Goal: Task Accomplishment & Management: Manage account settings

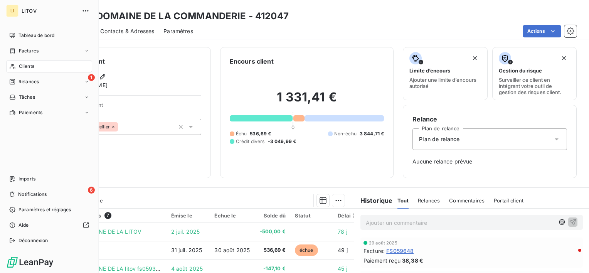
scroll to position [68, 0]
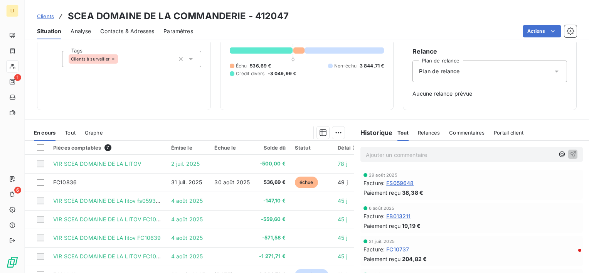
click at [45, 16] on span "Clients" at bounding box center [45, 16] width 17 height 6
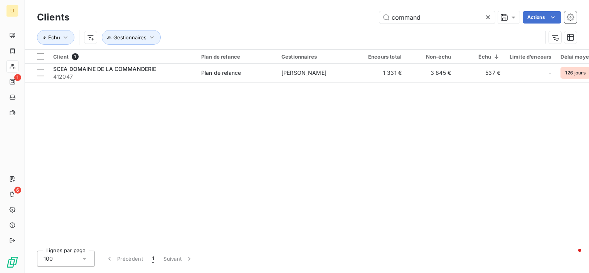
drag, startPoint x: 380, startPoint y: 22, endPoint x: 233, endPoint y: 41, distance: 148.2
click at [258, 40] on div "Clients command Actions Échu Gestionnaires" at bounding box center [307, 29] width 540 height 40
click at [91, 59] on div "Client 1" at bounding box center [122, 56] width 139 height 7
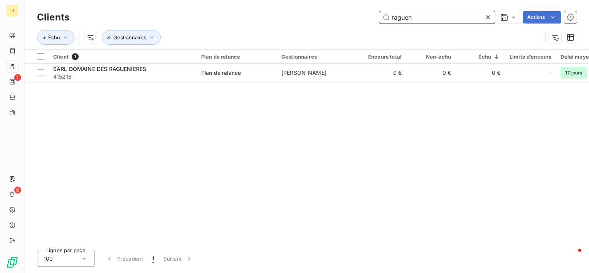
drag, startPoint x: 426, startPoint y: 18, endPoint x: 285, endPoint y: 30, distance: 141.7
click at [285, 30] on div "Clients raguen Actions Échu Gestionnaires" at bounding box center [307, 29] width 540 height 40
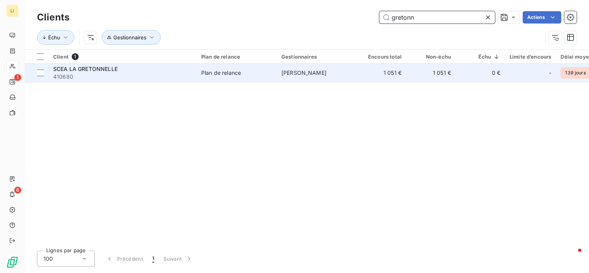
type input "gretonn"
click at [120, 68] on div "SCEA LA GRETONNELLE" at bounding box center [122, 69] width 139 height 8
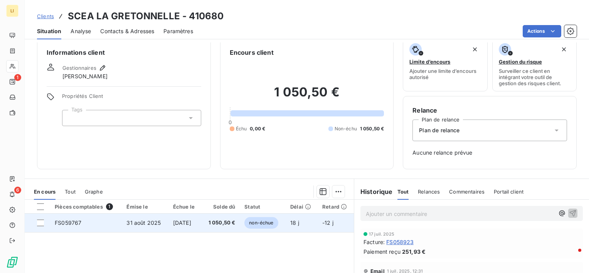
scroll to position [13, 0]
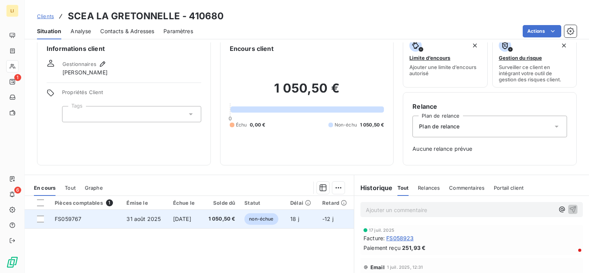
click at [191, 219] on span "[DATE]" at bounding box center [182, 219] width 18 height 7
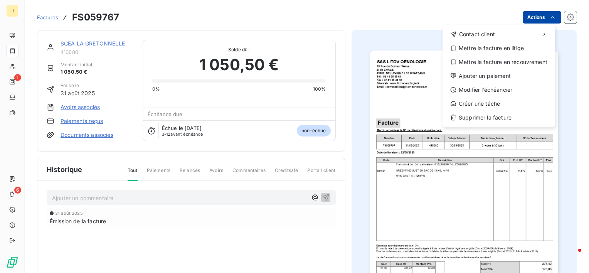
click at [535, 19] on html "LI 1 6 Factures FS059767 Actions Contact client Mettre la facture en litige Met…" at bounding box center [294, 136] width 589 height 273
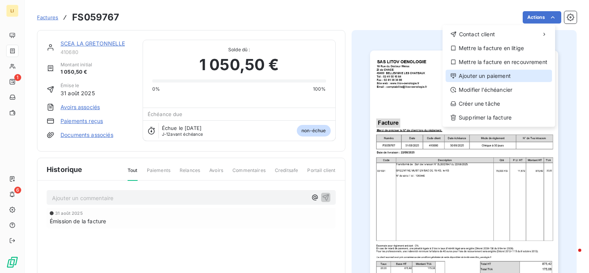
click at [504, 76] on div "Ajouter un paiement" at bounding box center [499, 76] width 106 height 12
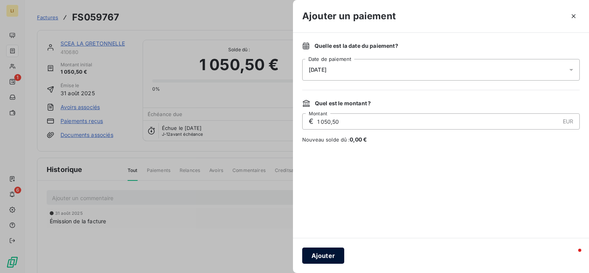
click at [325, 252] on button "Ajouter" at bounding box center [323, 256] width 42 height 16
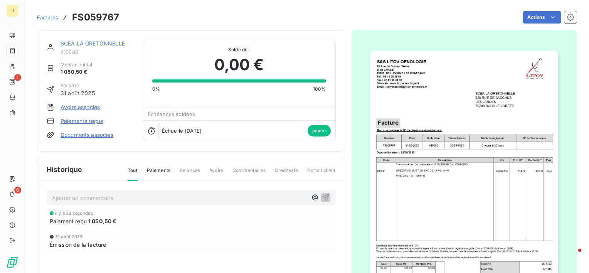
click at [100, 40] on link "SCEA LA GRETONNELLE" at bounding box center [93, 43] width 64 height 7
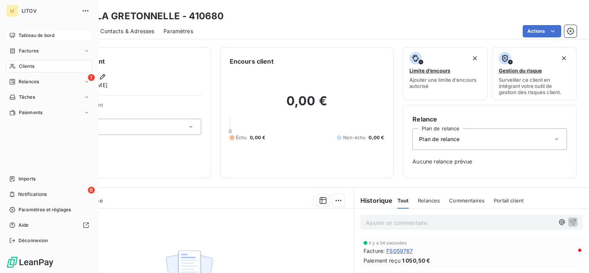
click at [49, 35] on span "Tableau de bord" at bounding box center [37, 35] width 36 height 7
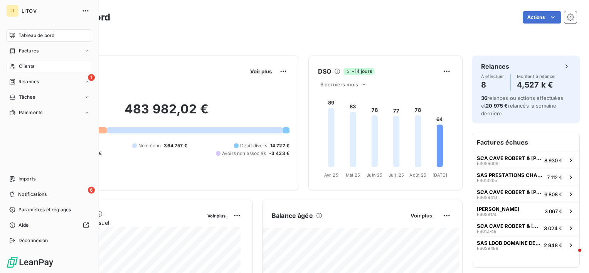
click at [14, 71] on div "Clients" at bounding box center [49, 66] width 86 height 12
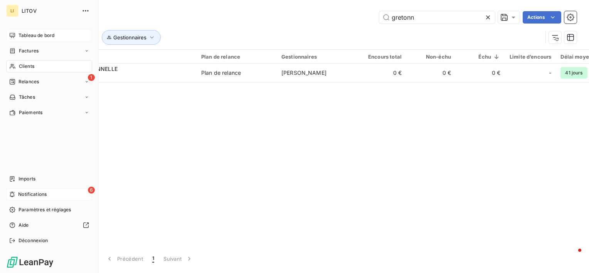
click at [20, 197] on span "Notifications" at bounding box center [32, 194] width 29 height 7
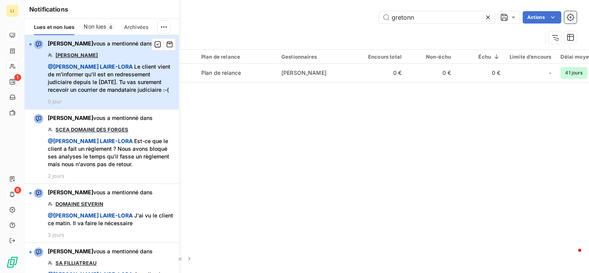
click at [86, 60] on div "[PERSON_NAME] vous a mentionné dans [PERSON_NAME] @ [PERSON_NAME] Le client vie…" at bounding box center [111, 72] width 126 height 65
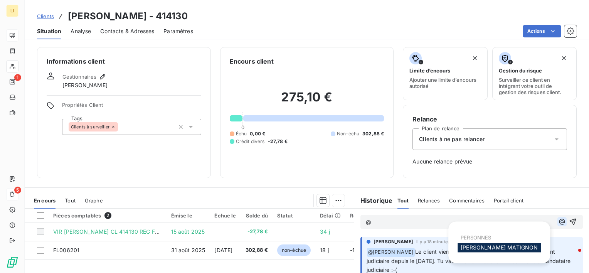
click at [558, 223] on icon "button" at bounding box center [562, 222] width 8 height 8
click at [504, 247] on span "[PERSON_NAME]" at bounding box center [499, 247] width 77 height 7
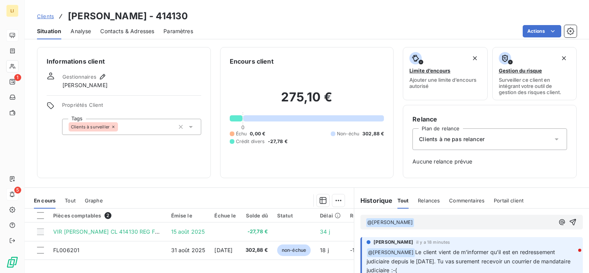
click at [444, 225] on p "﻿ @ [PERSON_NAME] ﻿ ﻿" at bounding box center [460, 222] width 189 height 9
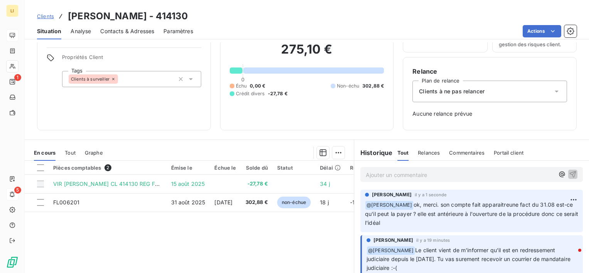
scroll to position [64, 0]
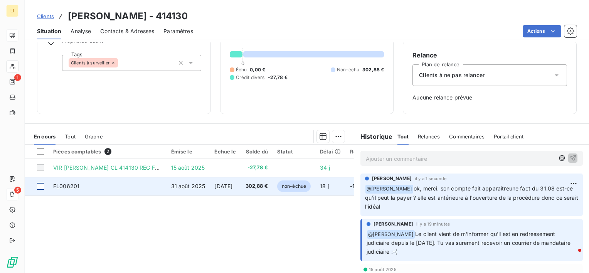
click at [38, 188] on div at bounding box center [40, 186] width 7 height 7
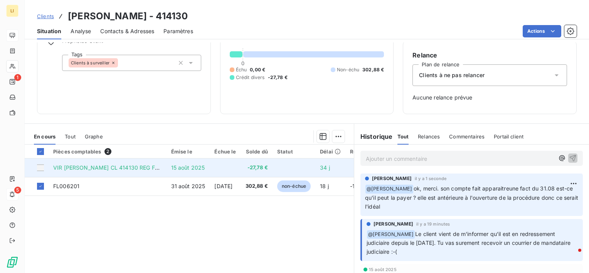
click at [42, 168] on div at bounding box center [40, 167] width 7 height 7
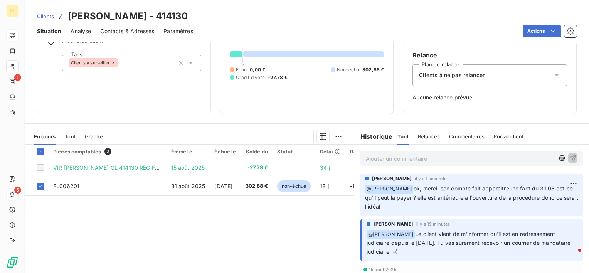
click at [337, 136] on html "LI 1 5 Clients [PERSON_NAME] - 414130 Situation Analyse Contacts & Adresses Par…" at bounding box center [294, 136] width 589 height 273
click at [543, 26] on html "LI 1 5 Clients [PERSON_NAME] - 414130 Situation Analyse Contacts & Adresses Par…" at bounding box center [294, 136] width 589 height 273
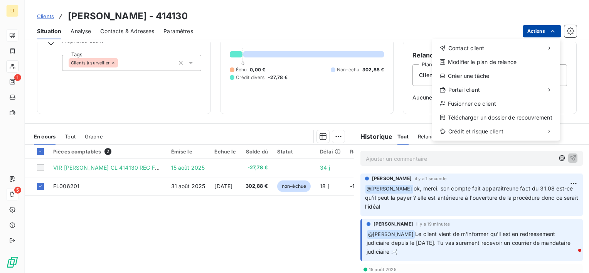
click at [544, 29] on html "LI 1 5 Clients [PERSON_NAME] - 414130 Situation Analyse Contacts & Adresses Par…" at bounding box center [294, 136] width 589 height 273
click at [478, 62] on div "Modifier le plan de relance" at bounding box center [496, 62] width 122 height 12
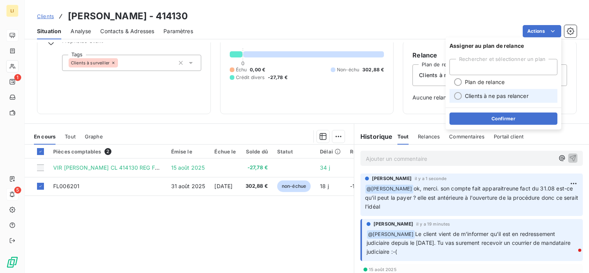
click at [474, 101] on li "Clients à ne pas relancer" at bounding box center [504, 96] width 108 height 14
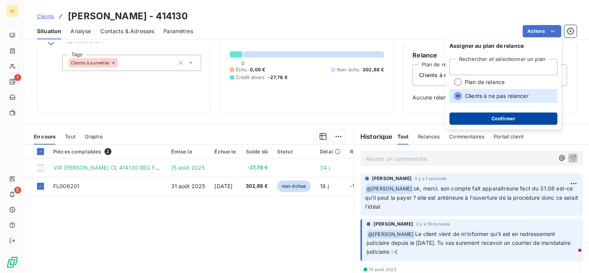
click at [485, 114] on button "Confirmer" at bounding box center [504, 119] width 108 height 12
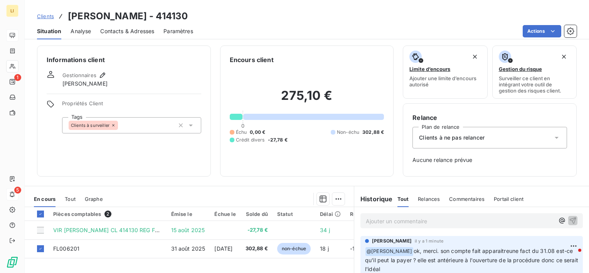
scroll to position [0, 0]
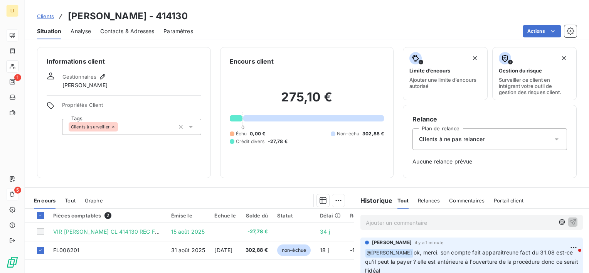
click at [51, 19] on span "Clients" at bounding box center [45, 16] width 17 height 6
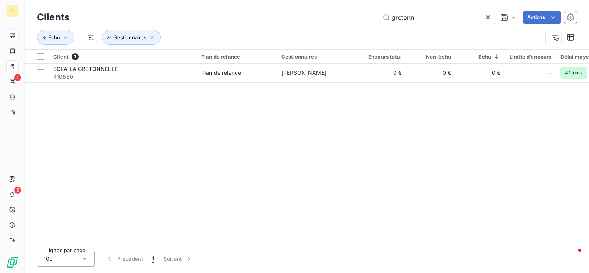
drag, startPoint x: 425, startPoint y: 17, endPoint x: 285, endPoint y: 9, distance: 140.2
click at [338, 17] on div "gretonn Actions" at bounding box center [328, 17] width 498 height 12
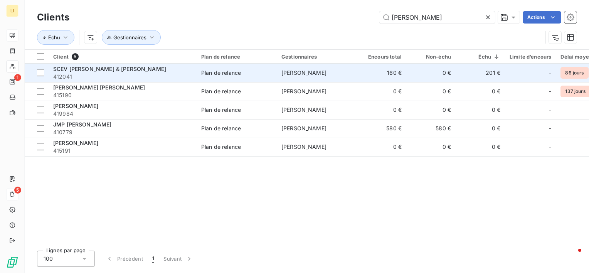
type input "[PERSON_NAME]"
click at [104, 71] on span "SCEV [PERSON_NAME] & [PERSON_NAME]" at bounding box center [109, 69] width 113 height 7
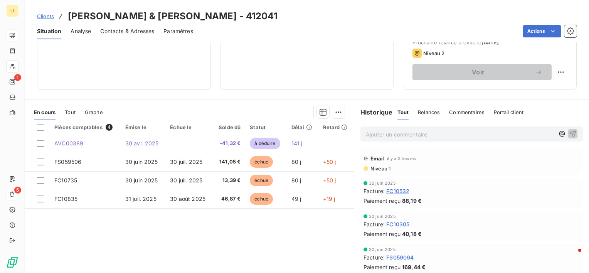
scroll to position [116, 0]
click at [383, 165] on span "Niveau 1" at bounding box center [380, 168] width 21 height 6
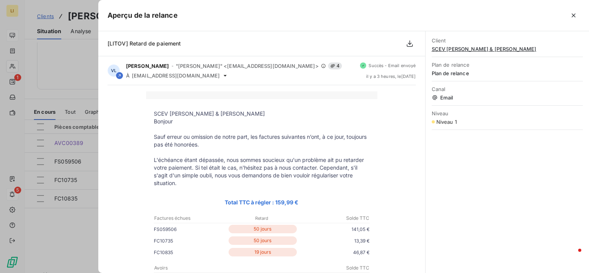
click at [577, 15] on button "button" at bounding box center [574, 15] width 12 height 12
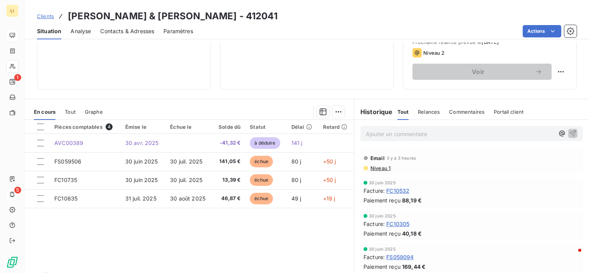
click at [364, 170] on div "Niveau 1" at bounding box center [377, 168] width 27 height 6
click at [371, 167] on span "Niveau 1" at bounding box center [380, 168] width 21 height 6
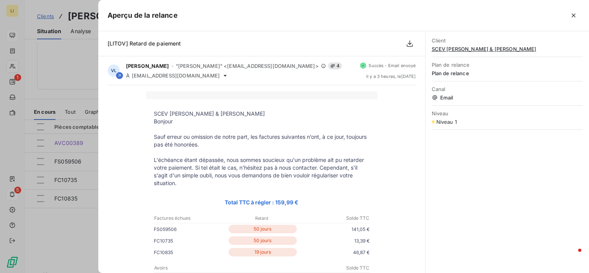
click at [573, 12] on icon "button" at bounding box center [574, 16] width 8 height 8
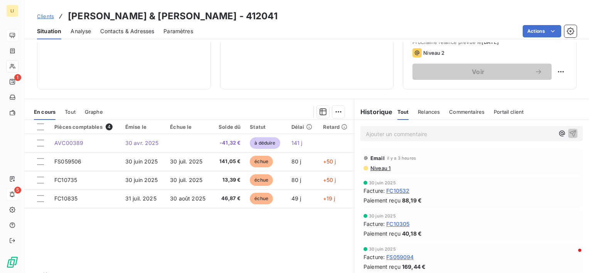
click at [375, 169] on span "Niveau 1" at bounding box center [380, 168] width 21 height 6
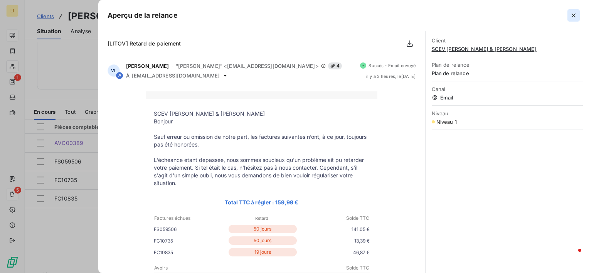
click at [575, 14] on icon "button" at bounding box center [574, 15] width 4 height 4
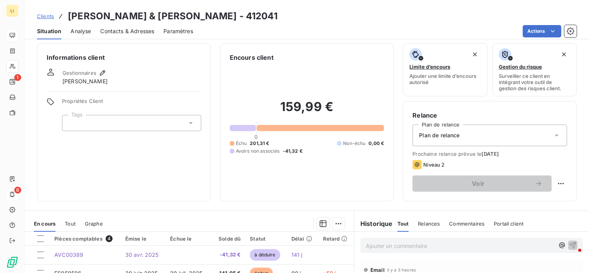
scroll to position [0, 0]
